Goal: Task Accomplishment & Management: Use online tool/utility

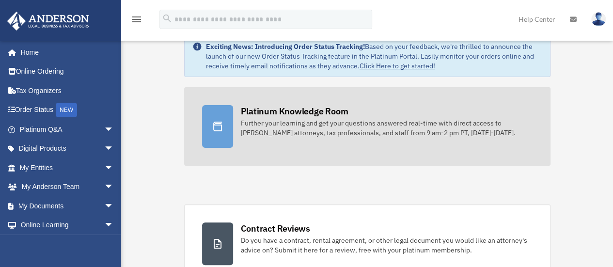
scroll to position [27, 0]
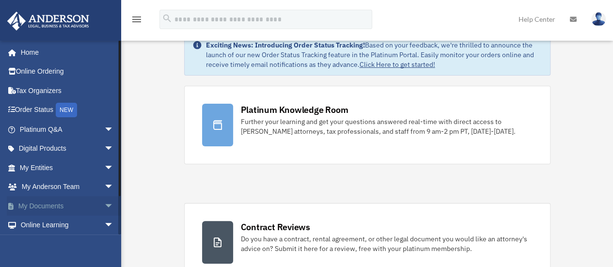
click at [104, 203] on span "arrow_drop_down" at bounding box center [113, 206] width 19 height 20
click at [44, 220] on link "Box" at bounding box center [71, 225] width 115 height 19
click at [43, 224] on link "Box" at bounding box center [71, 225] width 115 height 19
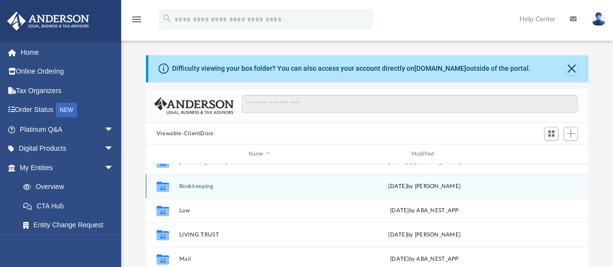
scroll to position [35, 0]
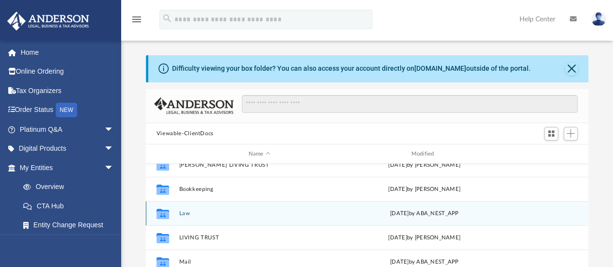
click at [185, 214] on button "Law" at bounding box center [259, 213] width 161 height 6
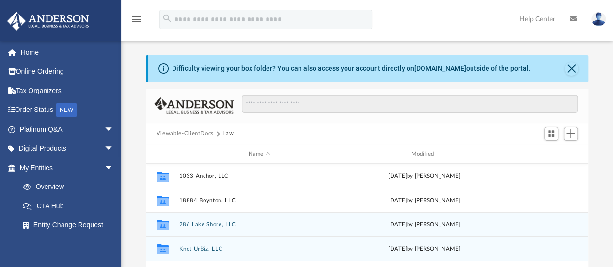
click at [185, 214] on div "Collaborated Folder 1033 Anchor, LLC Thu Jul 3 2025 by Crayton Olivieri Collabo…" at bounding box center [367, 264] width 442 height 201
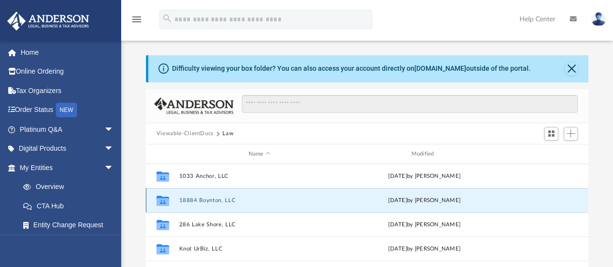
click at [268, 199] on button "18884 Boynton, LLC" at bounding box center [259, 200] width 161 height 6
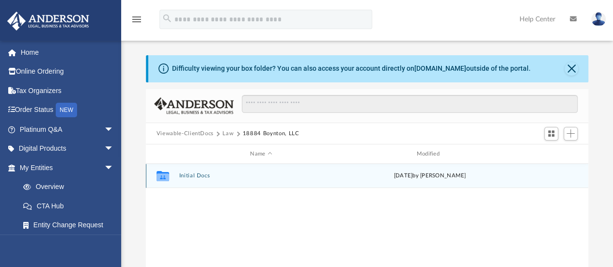
scroll to position [5, 0]
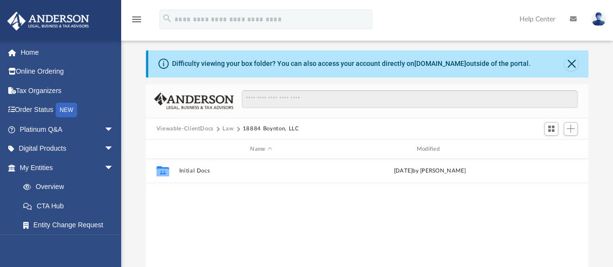
click at [228, 128] on button "Law" at bounding box center [227, 128] width 11 height 9
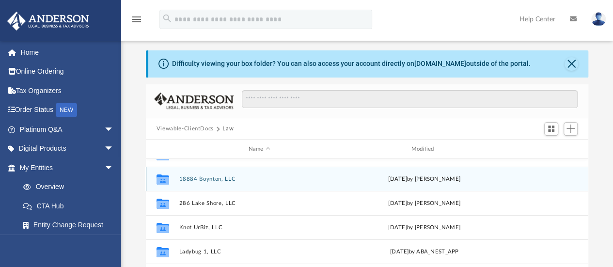
scroll to position [0, 0]
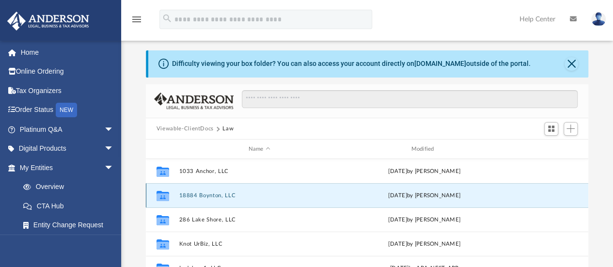
click at [217, 196] on button "18884 Boynton, LLC" at bounding box center [259, 195] width 161 height 6
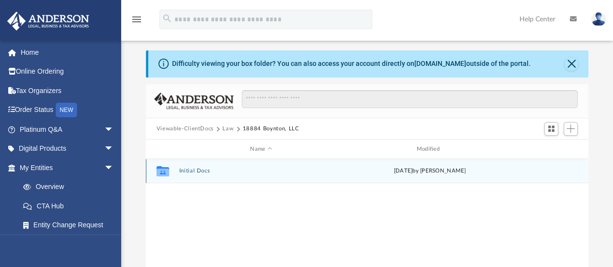
click at [191, 176] on div "Collaborated Folder Initial Docs Thu Jul 3 2025 by Crayton Olivieri" at bounding box center [367, 171] width 442 height 24
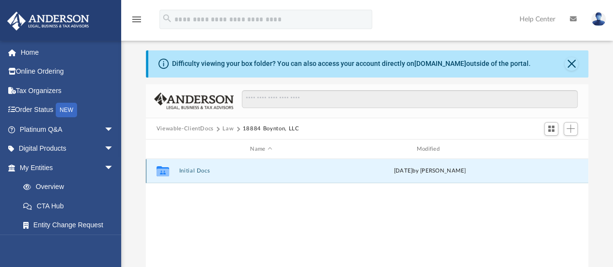
click at [187, 170] on button "Initial Docs" at bounding box center [261, 171] width 164 height 6
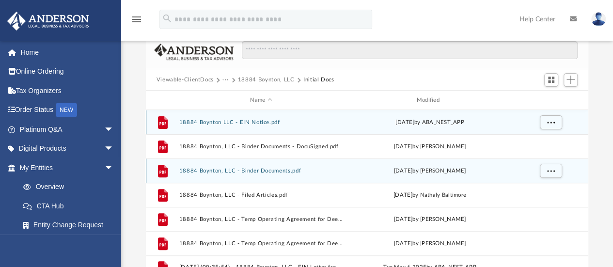
scroll to position [52, 0]
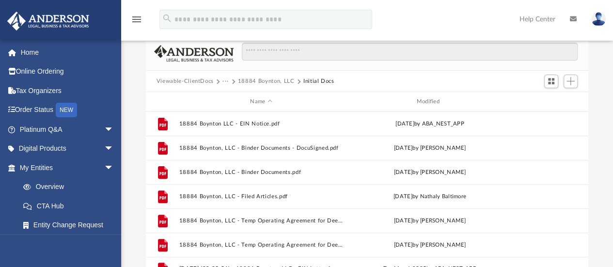
click at [265, 77] on button "18884 Boynton, LLC" at bounding box center [266, 81] width 57 height 9
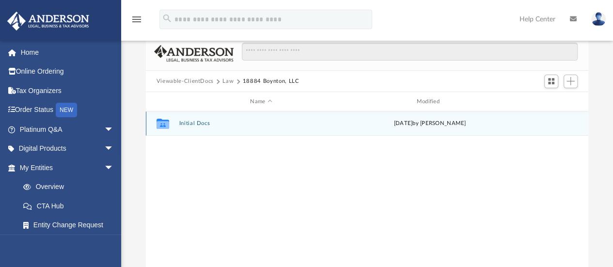
click at [215, 124] on button "Initial Docs" at bounding box center [261, 124] width 164 height 6
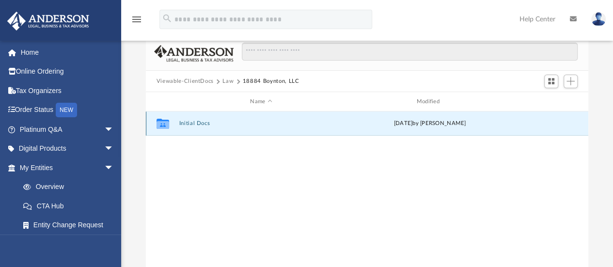
click at [215, 124] on button "Initial Docs" at bounding box center [261, 124] width 164 height 6
click at [205, 124] on button "Initial Docs" at bounding box center [261, 124] width 164 height 6
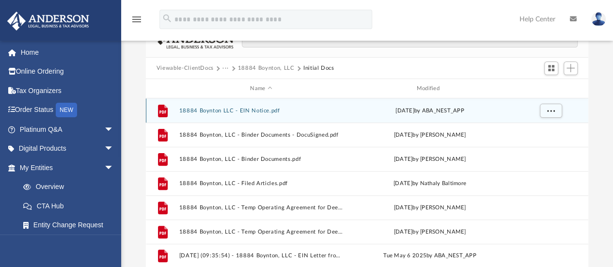
scroll to position [66, 0]
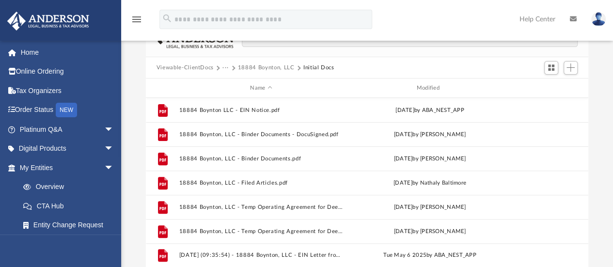
click at [267, 66] on button "18884 Boynton, LLC" at bounding box center [266, 67] width 57 height 9
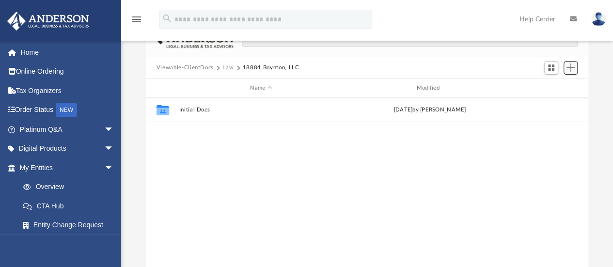
click at [571, 67] on span "Add" at bounding box center [570, 67] width 8 height 8
click at [549, 88] on li "Upload" at bounding box center [556, 87] width 31 height 10
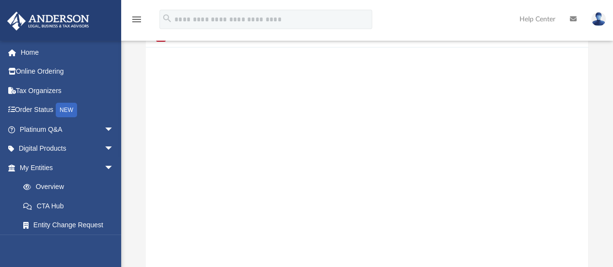
scroll to position [0, 0]
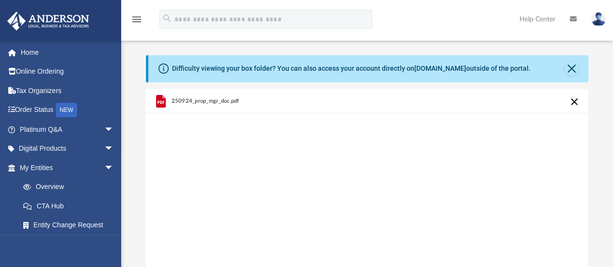
click at [140, 21] on icon "menu" at bounding box center [137, 20] width 12 height 12
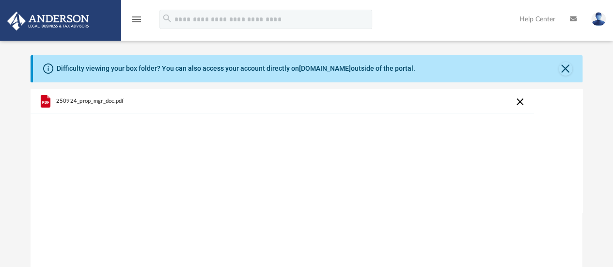
scroll to position [238, 544]
click at [140, 21] on icon "menu" at bounding box center [137, 20] width 12 height 12
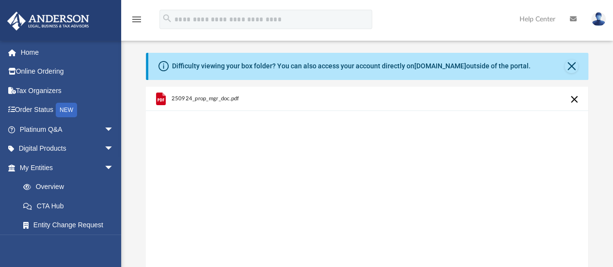
scroll to position [0, 0]
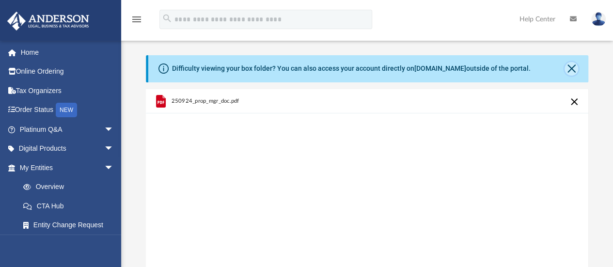
click at [574, 64] on button "Close" at bounding box center [571, 69] width 14 height 14
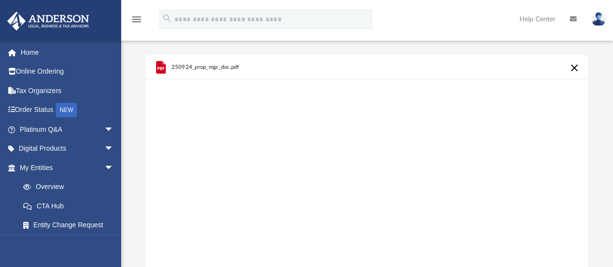
click at [576, 64] on button "Cancel this upload" at bounding box center [574, 68] width 12 height 12
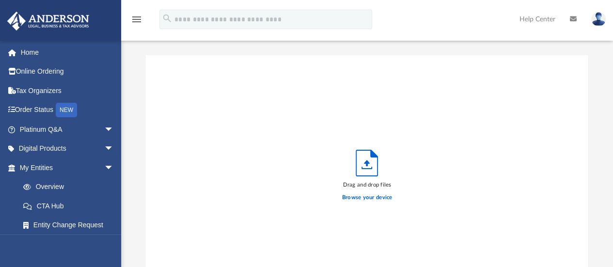
click at [133, 17] on icon "menu" at bounding box center [137, 20] width 12 height 12
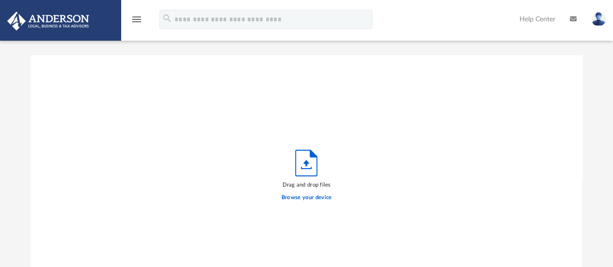
click at [133, 17] on icon "menu" at bounding box center [137, 20] width 12 height 12
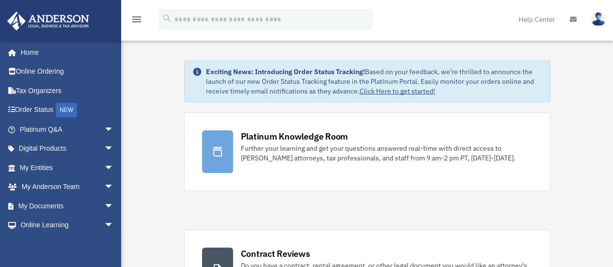
scroll to position [27, 0]
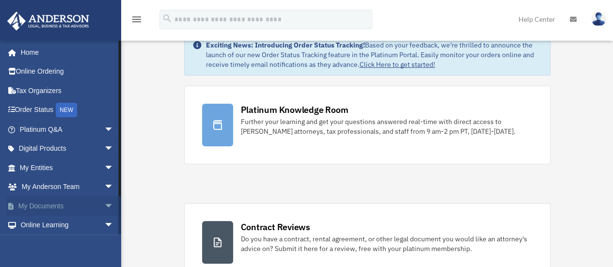
click at [104, 206] on span "arrow_drop_down" at bounding box center [113, 206] width 19 height 20
click at [37, 224] on link "Box" at bounding box center [71, 225] width 115 height 19
click at [42, 227] on link "Box" at bounding box center [71, 225] width 115 height 19
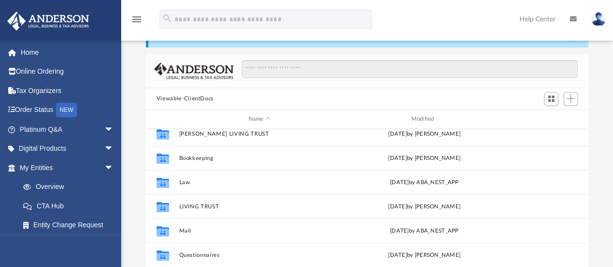
scroll to position [33, 0]
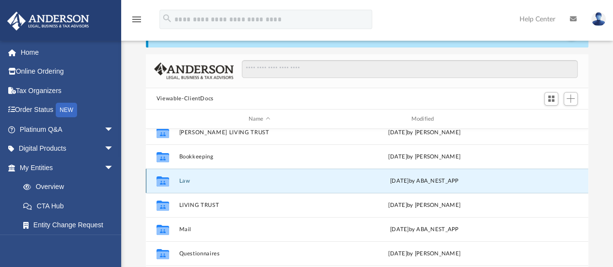
click at [185, 179] on button "Law" at bounding box center [259, 181] width 161 height 6
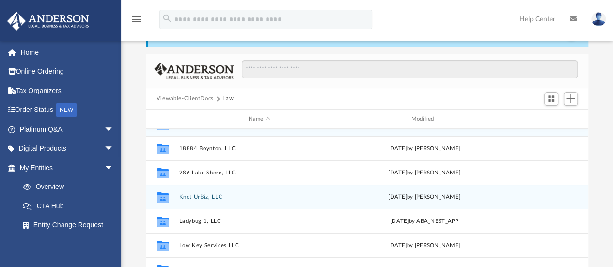
scroll to position [0, 0]
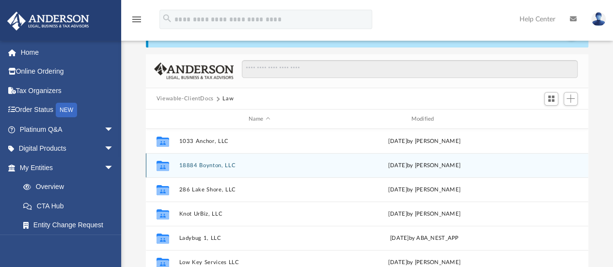
click at [193, 165] on button "18884 Boynton, LLC" at bounding box center [259, 165] width 161 height 6
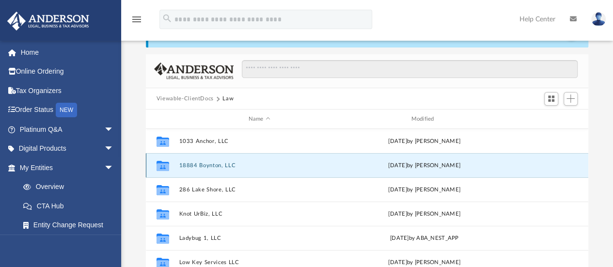
click at [193, 165] on button "18884 Boynton, LLC" at bounding box center [259, 165] width 161 height 6
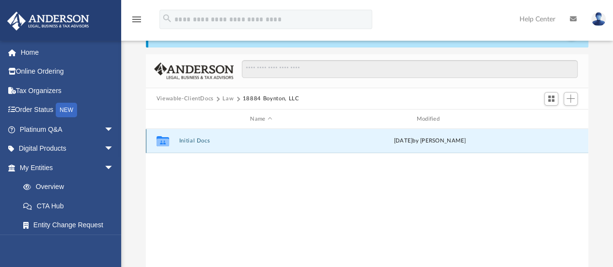
click at [199, 139] on button "Initial Docs" at bounding box center [261, 141] width 164 height 6
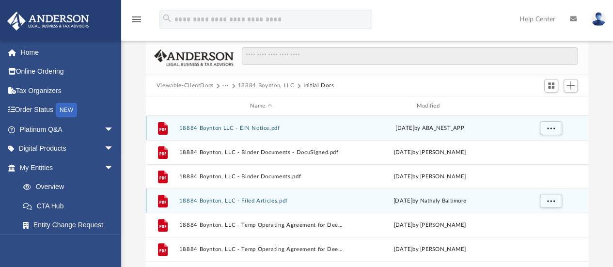
scroll to position [47, 0]
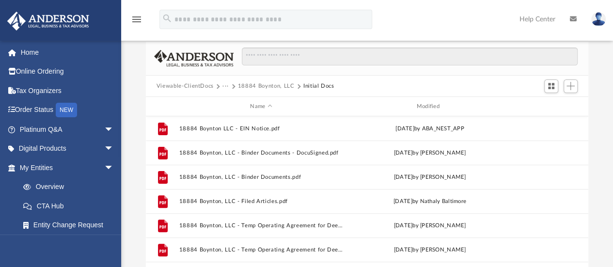
click at [274, 85] on button "18884 Boynton, LLC" at bounding box center [266, 86] width 57 height 9
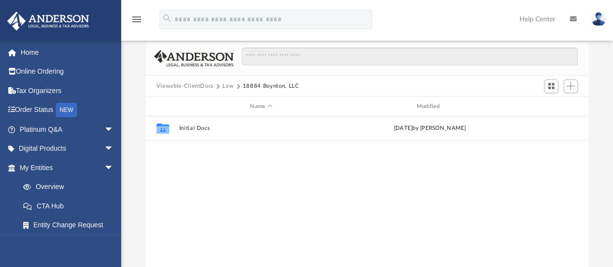
click at [201, 86] on button "Viewable-ClientDocs" at bounding box center [184, 86] width 57 height 9
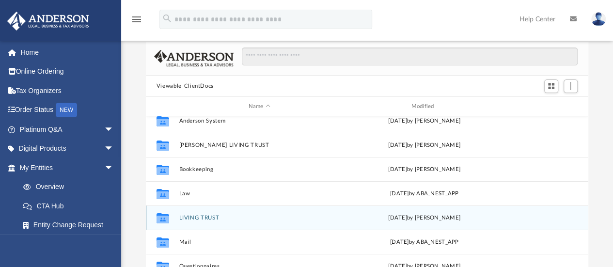
scroll to position [8, 0]
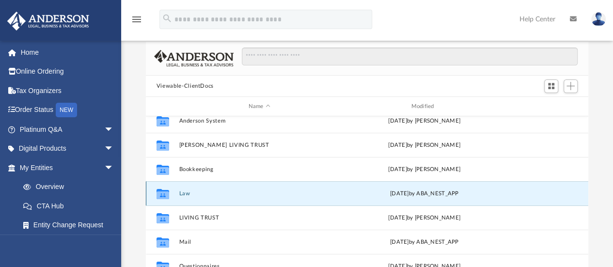
click at [195, 195] on button "Law" at bounding box center [259, 193] width 161 height 6
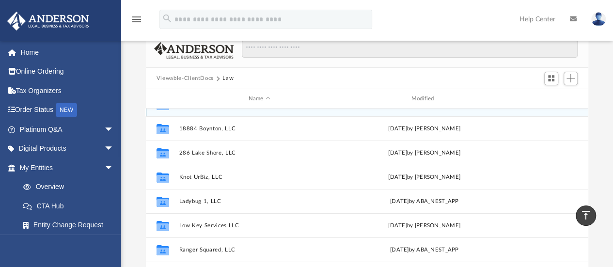
scroll to position [55, 0]
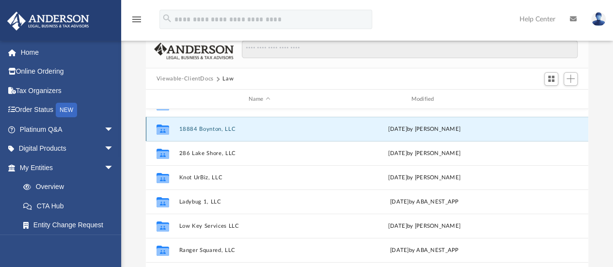
click at [186, 127] on button "18884 Boynton, LLC" at bounding box center [259, 129] width 161 height 6
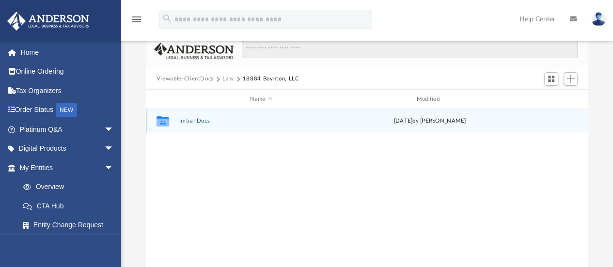
scroll to position [0, 0]
click at [191, 119] on button "Initial Docs" at bounding box center [261, 121] width 164 height 6
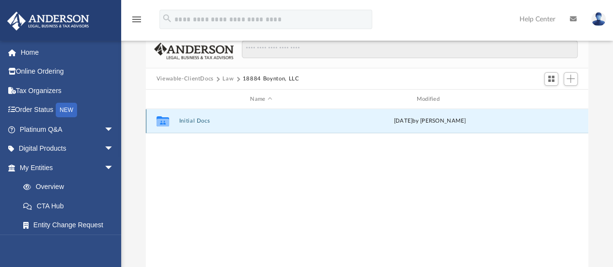
click at [191, 119] on button "Initial Docs" at bounding box center [261, 121] width 164 height 6
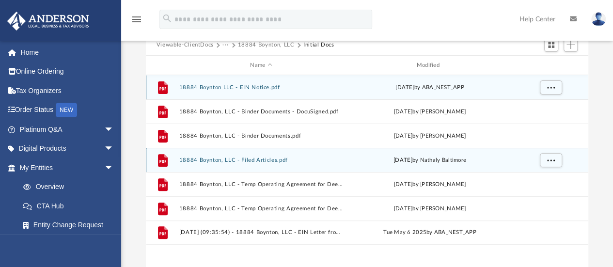
scroll to position [83, 0]
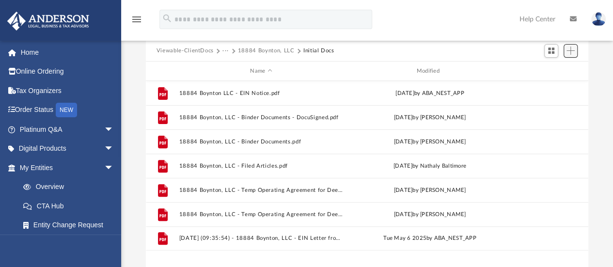
click at [572, 53] on span "Add" at bounding box center [570, 50] width 8 height 8
click at [549, 67] on li "Upload" at bounding box center [556, 70] width 31 height 10
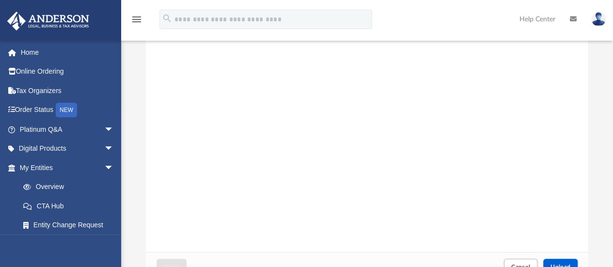
scroll to position [0, 0]
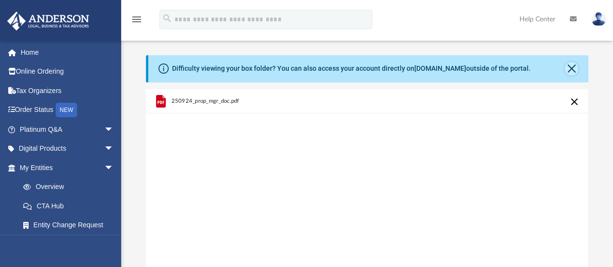
click at [569, 63] on button "Close" at bounding box center [571, 69] width 14 height 14
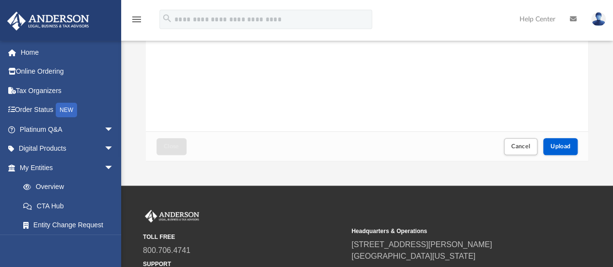
scroll to position [170, 0]
click at [571, 142] on button "Upload" at bounding box center [560, 146] width 35 height 17
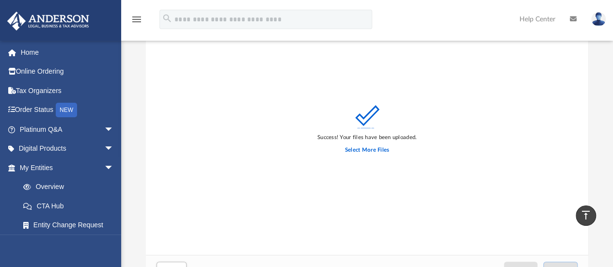
scroll to position [0, 0]
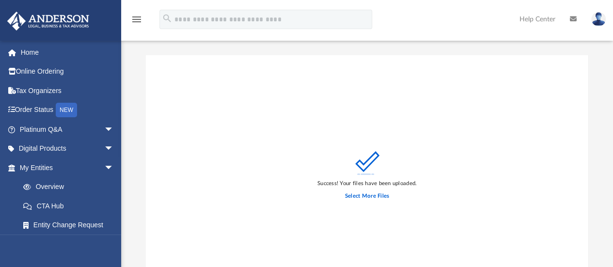
click at [137, 21] on icon "menu" at bounding box center [137, 20] width 12 height 12
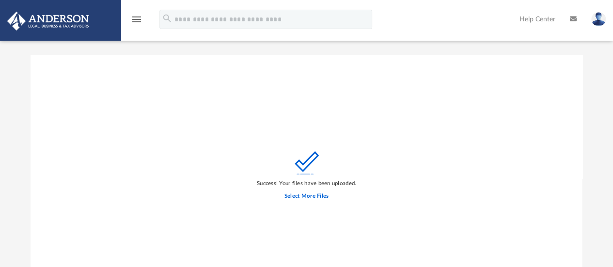
scroll to position [238, 544]
click at [137, 21] on icon "menu" at bounding box center [137, 20] width 12 height 12
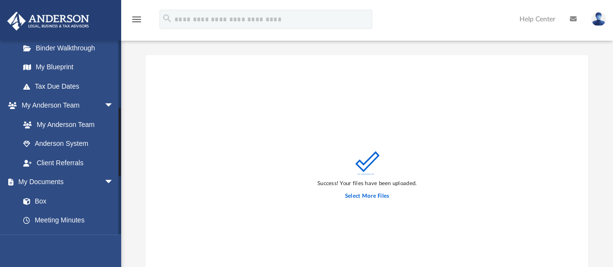
scroll to position [197, 0]
click at [46, 199] on link "Box" at bounding box center [71, 200] width 115 height 19
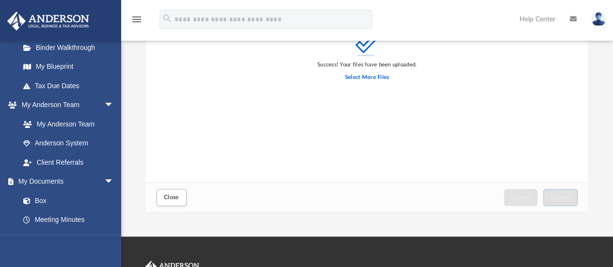
scroll to position [119, 0]
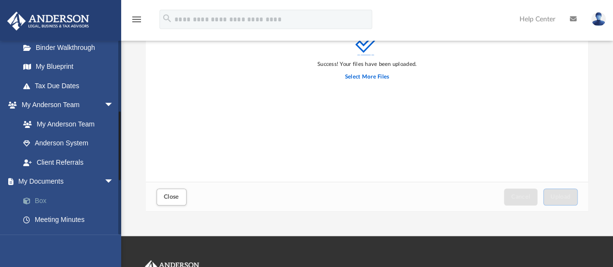
click at [40, 197] on link "Box" at bounding box center [71, 200] width 115 height 19
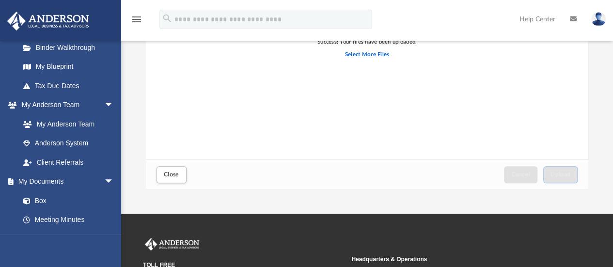
scroll to position [144, 0]
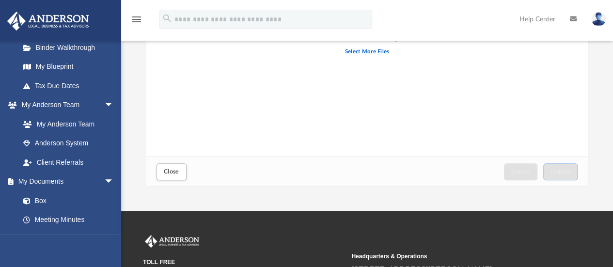
click at [493, 209] on div "App lowkey7b@gmail.com Sign Out Scott@cscompressor.com Home Online Ordering Tax…" at bounding box center [306, 33] width 613 height 355
click at [174, 167] on button "Close" at bounding box center [171, 171] width 30 height 17
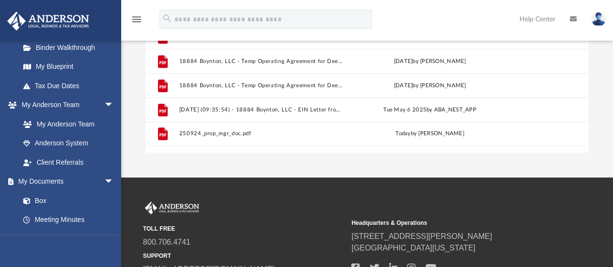
scroll to position [180, 0]
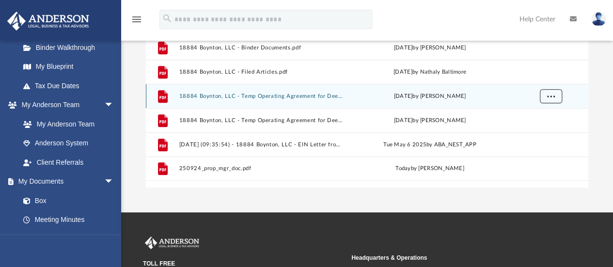
click at [544, 96] on button "More options" at bounding box center [550, 96] width 22 height 15
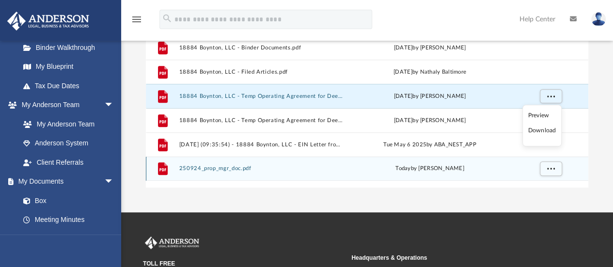
click at [501, 169] on div "today by Scott Lockie" at bounding box center [429, 168] width 164 height 9
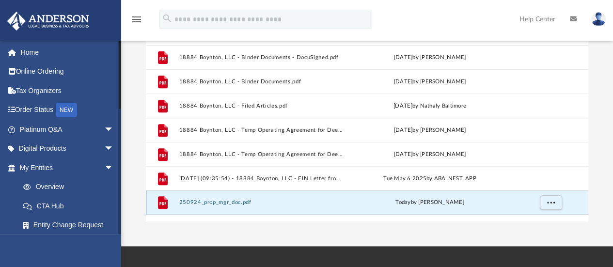
scroll to position [0, 0]
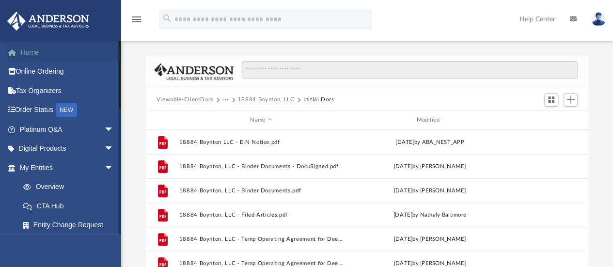
click at [19, 47] on link "Home" at bounding box center [68, 52] width 122 height 19
click at [23, 51] on link "Home" at bounding box center [68, 52] width 122 height 19
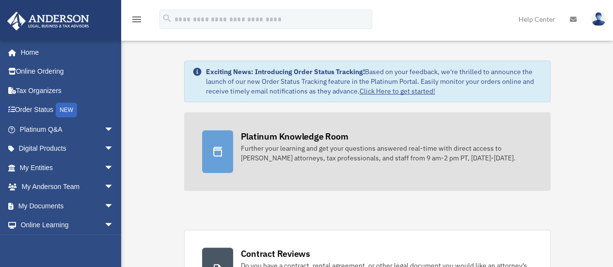
click at [263, 145] on div "Further your learning and get your questions answered real-time with direct acc…" at bounding box center [387, 152] width 292 height 19
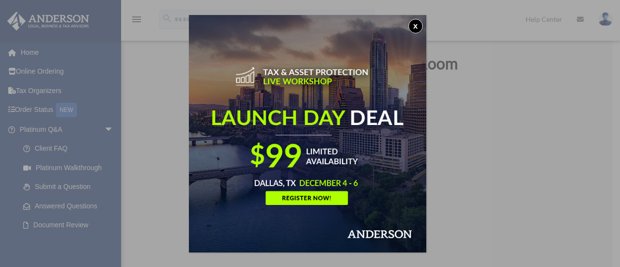
click at [417, 29] on button "x" at bounding box center [415, 26] width 15 height 15
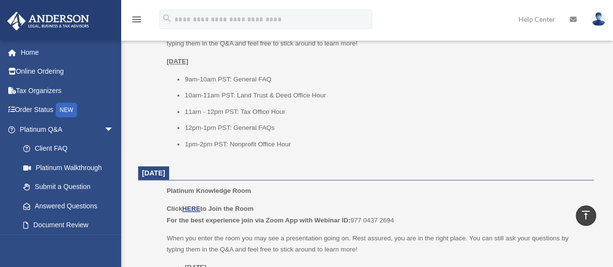
scroll to position [485, 0]
click at [199, 207] on u "HERE" at bounding box center [191, 207] width 18 height 7
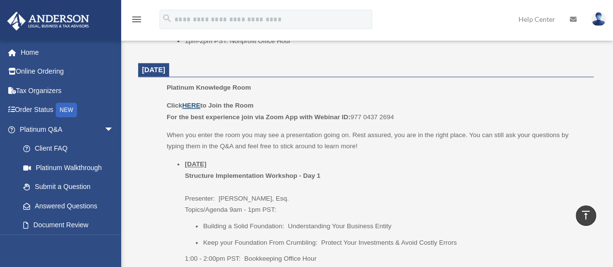
scroll to position [587, 0]
